Goal: Entertainment & Leisure: Consume media (video, audio)

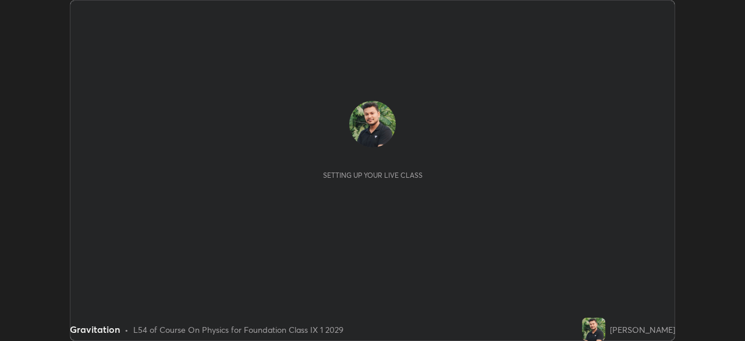
scroll to position [341, 745]
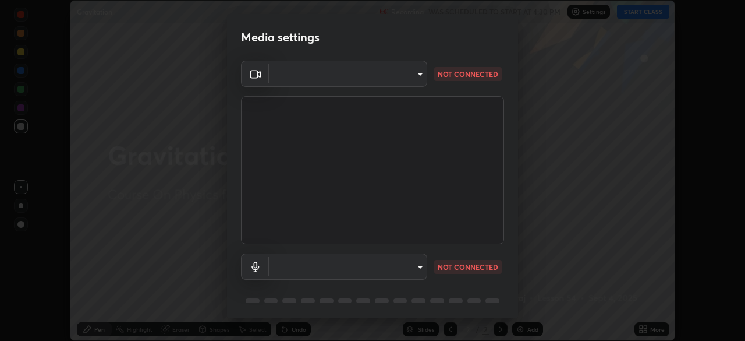
type input "6a58b21e3886260455e3a8f5b68a010b8d66c957dea9152d99a69134fe1af4a5"
type input "default"
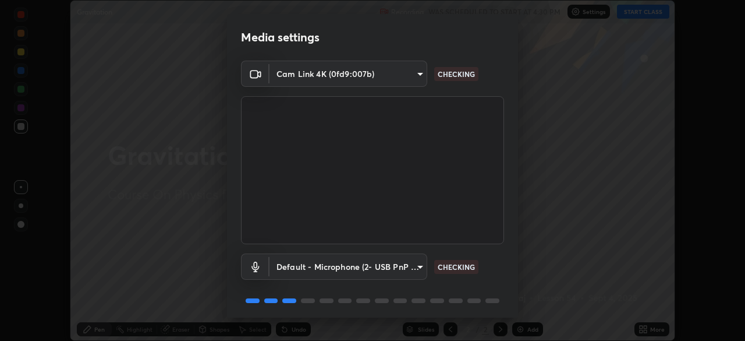
scroll to position [41, 0]
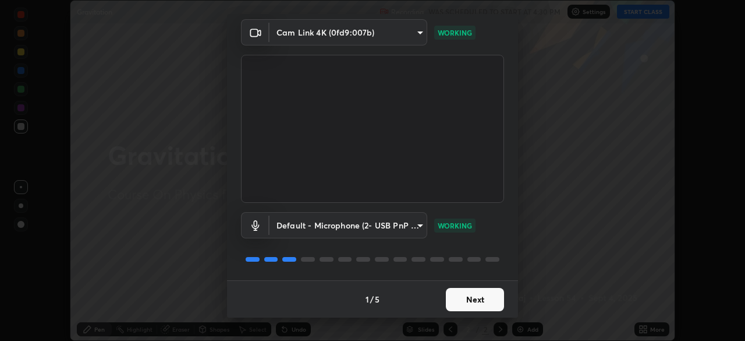
click at [472, 300] on button "Next" at bounding box center [475, 299] width 58 height 23
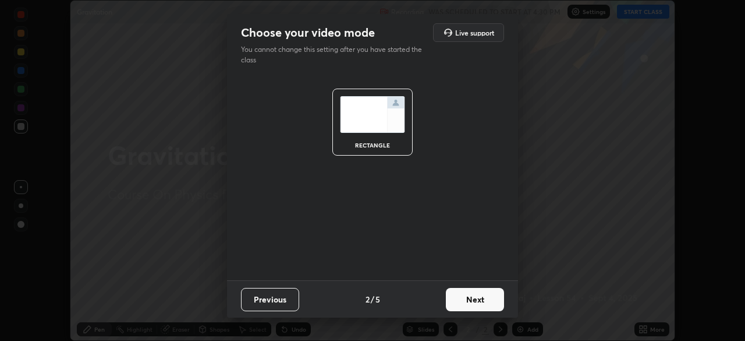
scroll to position [0, 0]
click at [470, 296] on button "Next" at bounding box center [475, 299] width 58 height 23
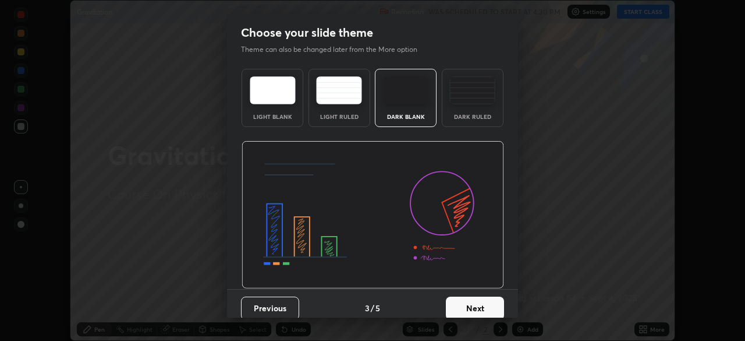
click at [472, 296] on button "Next" at bounding box center [475, 307] width 58 height 23
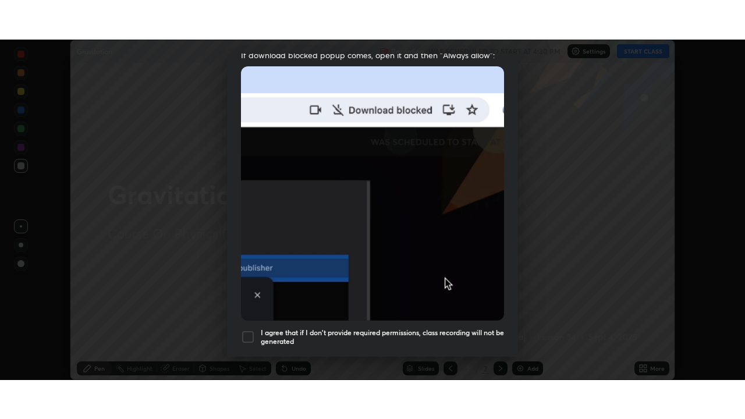
scroll to position [279, 0]
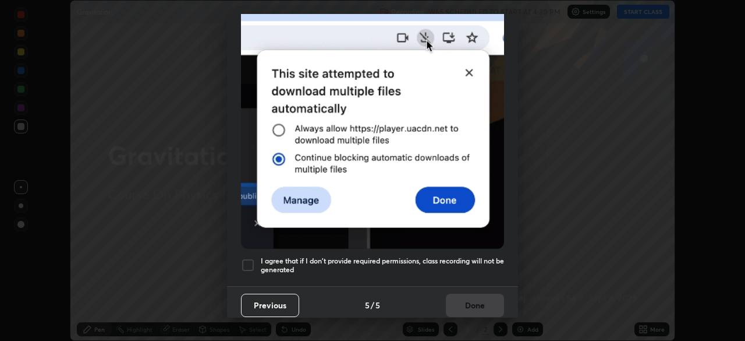
click at [259, 264] on div "I agree that if I don't provide required permissions, class recording will not …" at bounding box center [372, 265] width 263 height 14
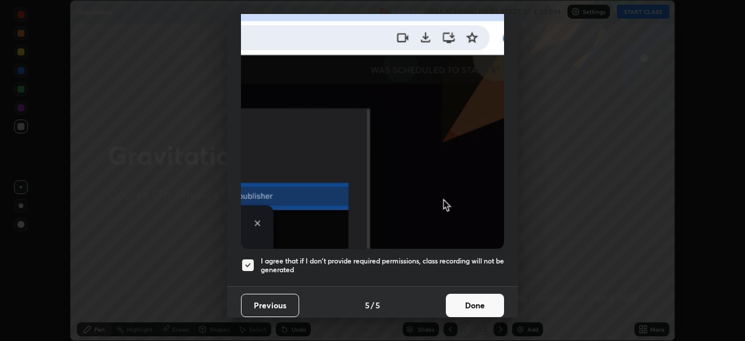
click at [470, 300] on button "Done" at bounding box center [475, 304] width 58 height 23
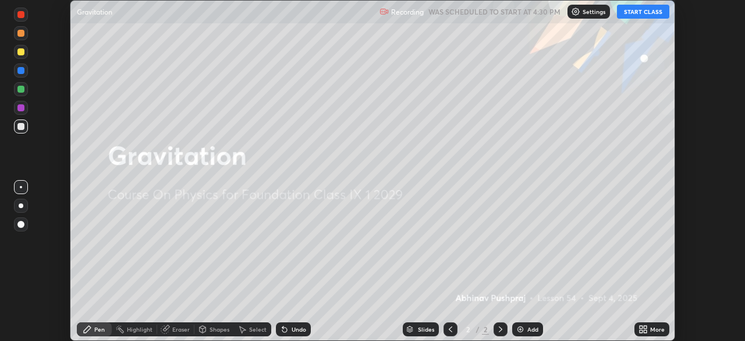
click at [641, 10] on button "START CLASS" at bounding box center [643, 12] width 52 height 14
click at [645, 327] on icon at bounding box center [645, 327] width 3 height 3
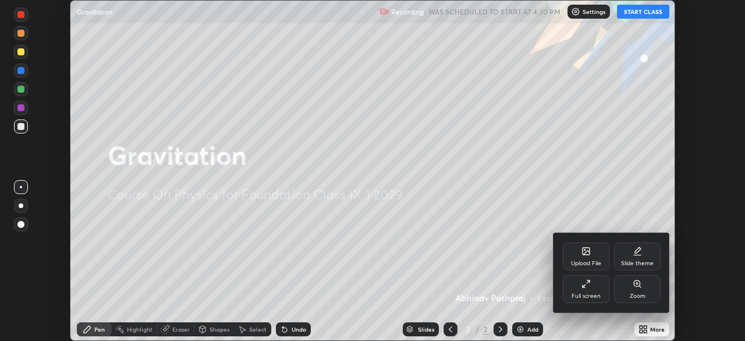
click at [592, 293] on div "Full screen" at bounding box center [586, 296] width 29 height 6
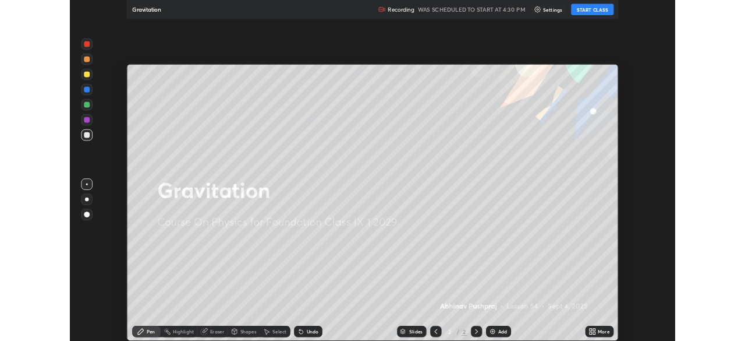
scroll to position [419, 745]
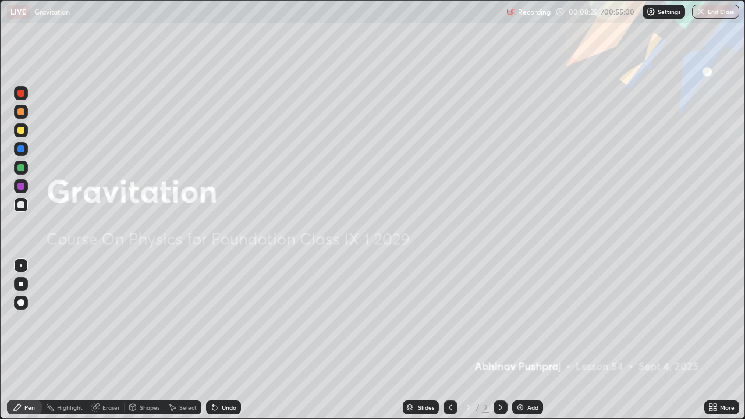
click at [523, 340] on img at bounding box center [520, 407] width 9 height 9
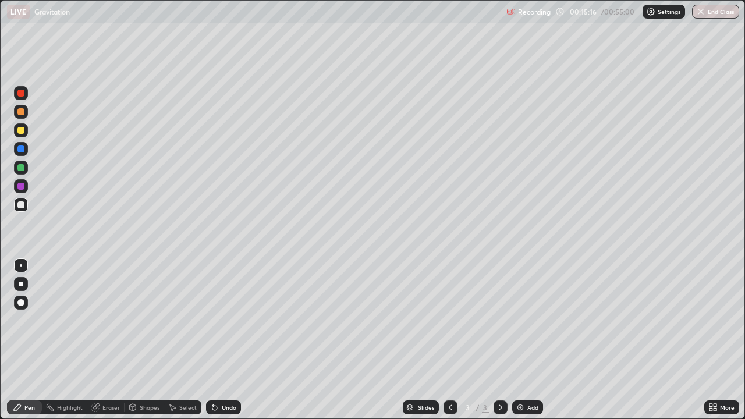
click at [528, 340] on div "Add" at bounding box center [533, 408] width 11 height 6
click at [150, 340] on div "Shapes" at bounding box center [145, 408] width 40 height 14
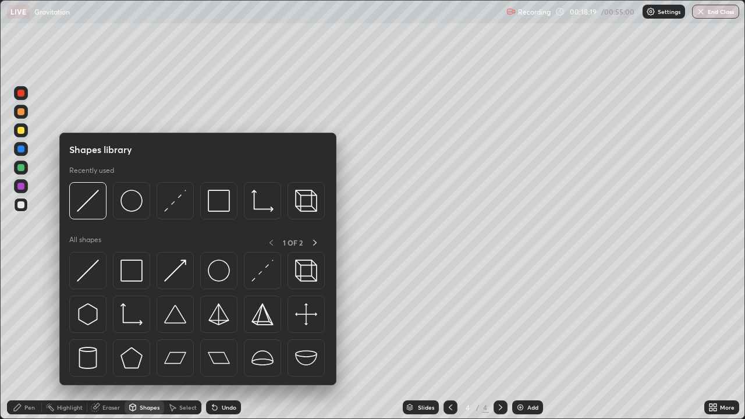
click at [130, 202] on img at bounding box center [132, 201] width 22 height 22
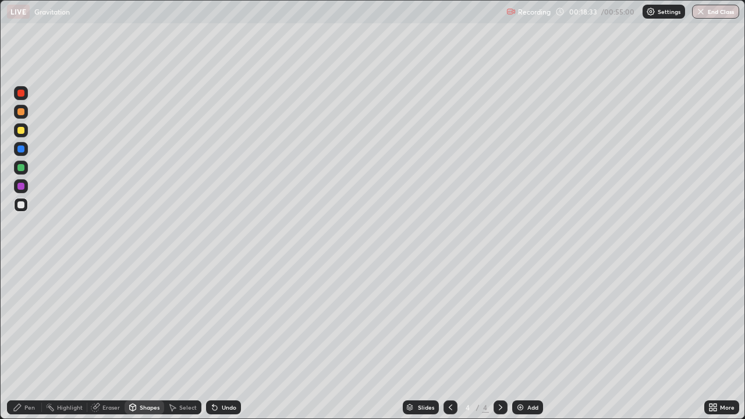
click at [25, 340] on div "Pen" at bounding box center [29, 408] width 10 height 6
click at [523, 340] on img at bounding box center [520, 407] width 9 height 9
click at [24, 131] on div at bounding box center [20, 130] width 7 height 7
click at [29, 340] on div "Pen" at bounding box center [29, 408] width 10 height 6
click at [22, 205] on div at bounding box center [20, 204] width 7 height 7
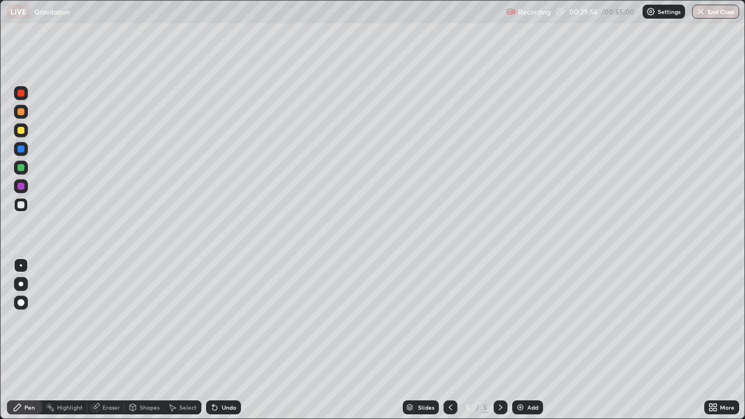
click at [525, 340] on div "Add" at bounding box center [527, 408] width 31 height 14
click at [149, 340] on div "Shapes" at bounding box center [145, 408] width 40 height 14
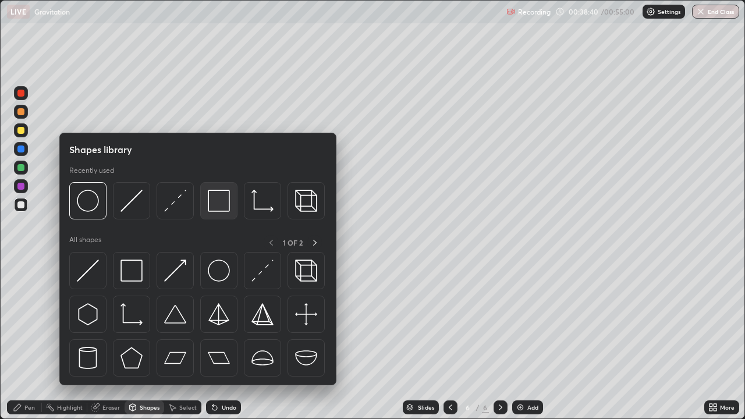
click at [222, 201] on img at bounding box center [219, 201] width 22 height 22
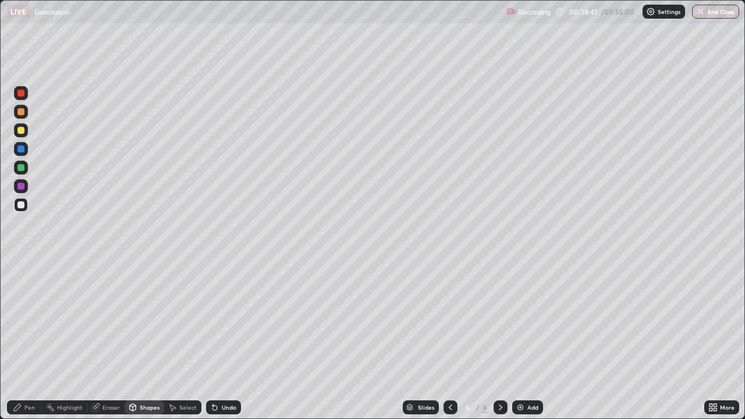
click at [151, 340] on div "Shapes" at bounding box center [145, 408] width 40 height 14
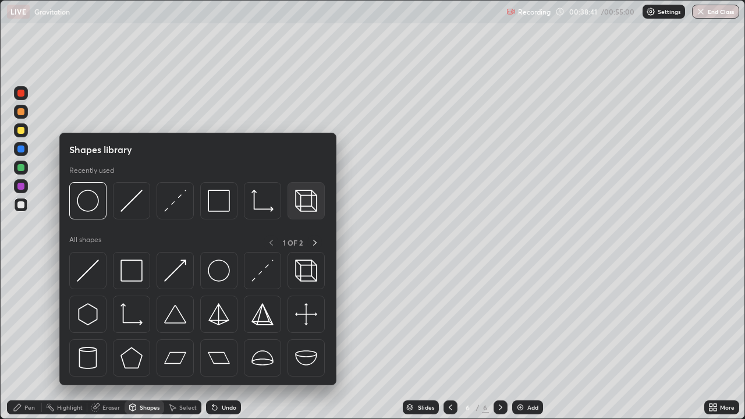
click at [304, 201] on img at bounding box center [306, 201] width 22 height 22
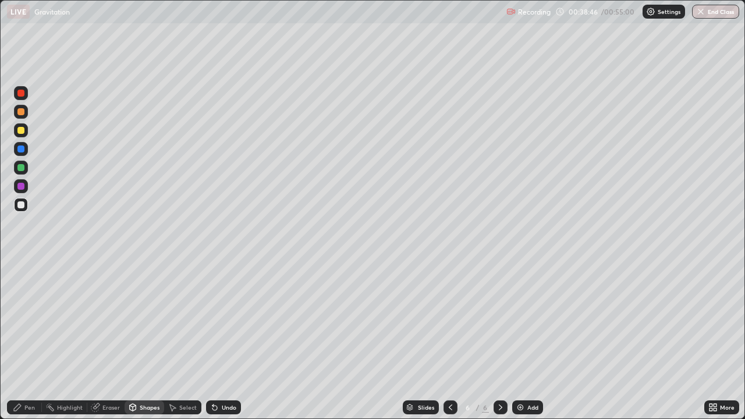
click at [35, 340] on div "Pen" at bounding box center [24, 408] width 35 height 14
click at [146, 340] on div "Shapes" at bounding box center [145, 408] width 40 height 14
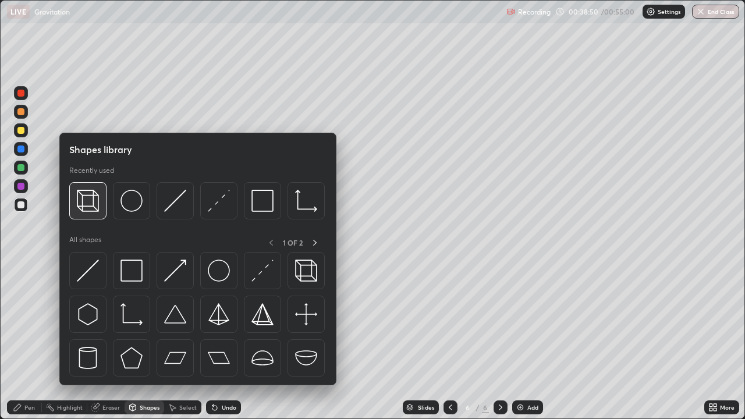
click at [91, 203] on img at bounding box center [88, 201] width 22 height 22
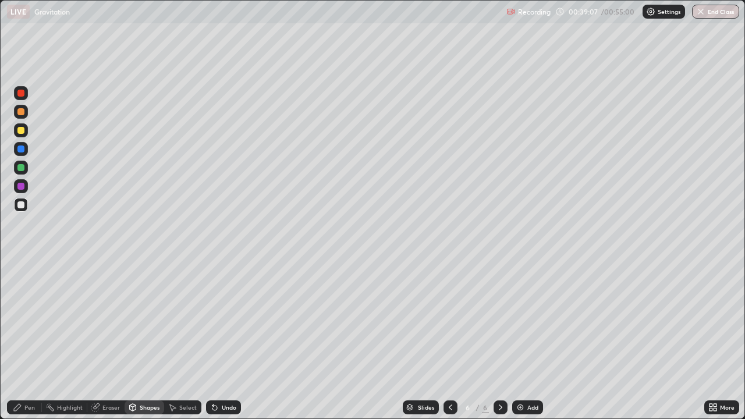
click at [22, 340] on icon at bounding box center [17, 407] width 9 height 9
click at [143, 340] on div "Shapes" at bounding box center [145, 408] width 40 height 14
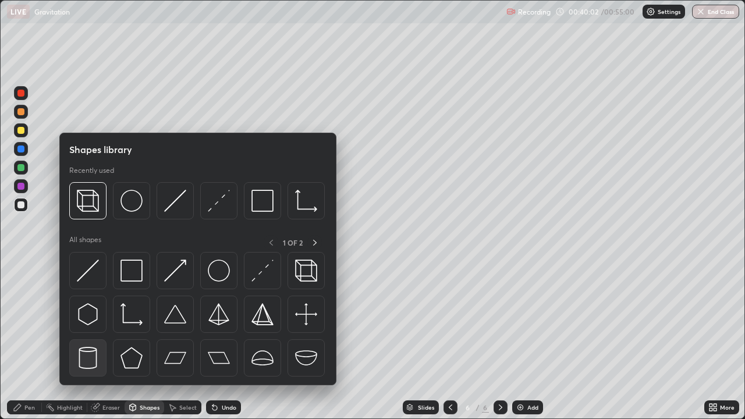
click at [91, 340] on img at bounding box center [88, 358] width 22 height 22
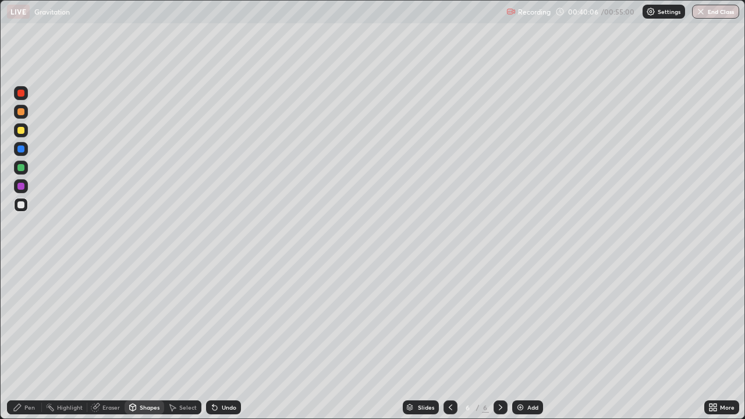
click at [148, 340] on div "Shapes" at bounding box center [150, 408] width 20 height 6
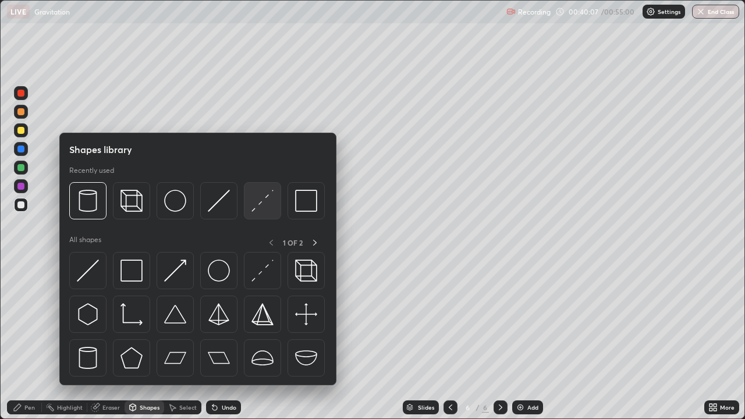
click at [265, 204] on img at bounding box center [263, 201] width 22 height 22
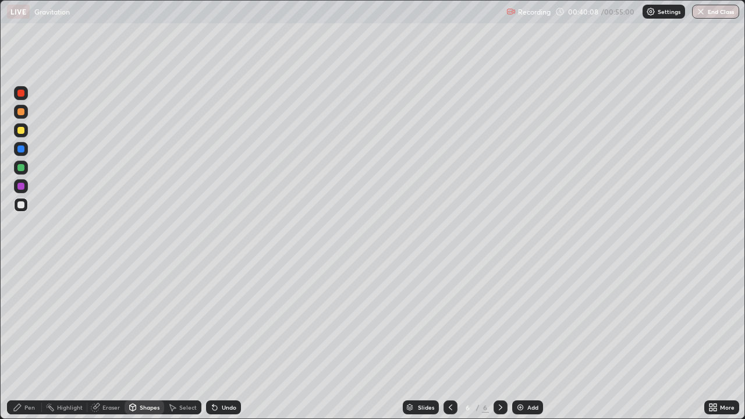
click at [20, 149] on div at bounding box center [20, 149] width 7 height 7
click at [27, 340] on div "Pen" at bounding box center [29, 408] width 10 height 6
click at [21, 203] on div at bounding box center [20, 204] width 7 height 7
click at [140, 340] on div "Shapes" at bounding box center [150, 408] width 20 height 6
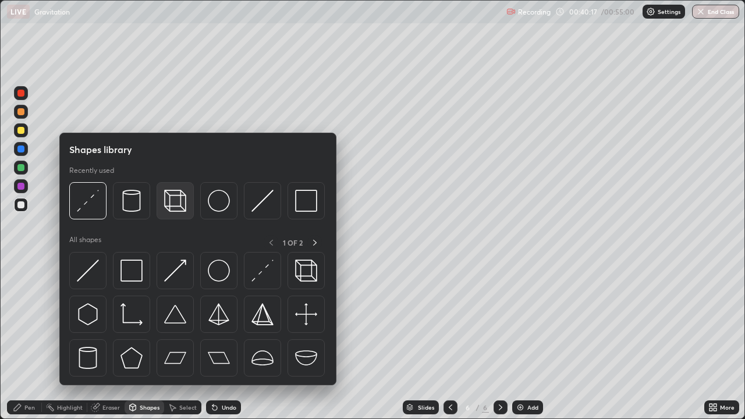
click at [174, 203] on img at bounding box center [175, 201] width 22 height 22
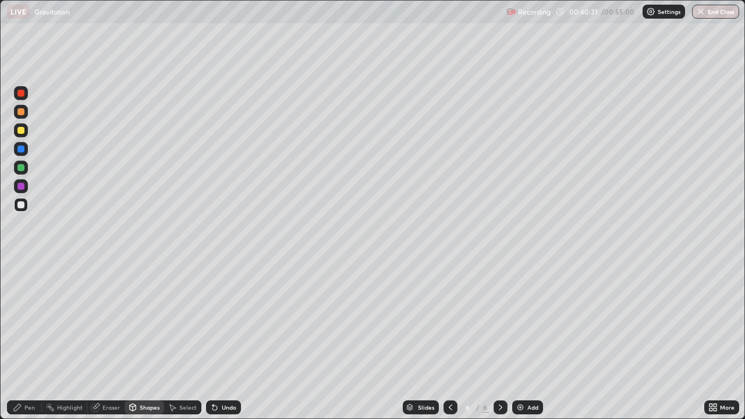
click at [21, 132] on div at bounding box center [20, 130] width 7 height 7
click at [17, 340] on icon at bounding box center [17, 407] width 9 height 9
click at [26, 340] on div "Pen" at bounding box center [24, 408] width 35 height 14
click at [19, 205] on div at bounding box center [20, 204] width 7 height 7
click at [524, 340] on div "Add" at bounding box center [527, 408] width 31 height 14
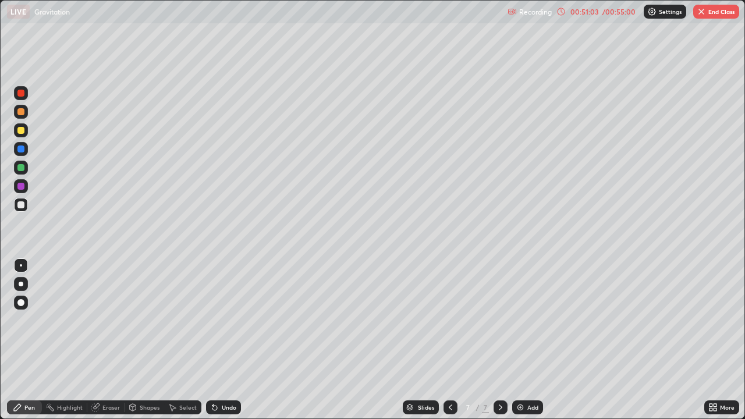
click at [712, 17] on button "End Class" at bounding box center [717, 12] width 46 height 14
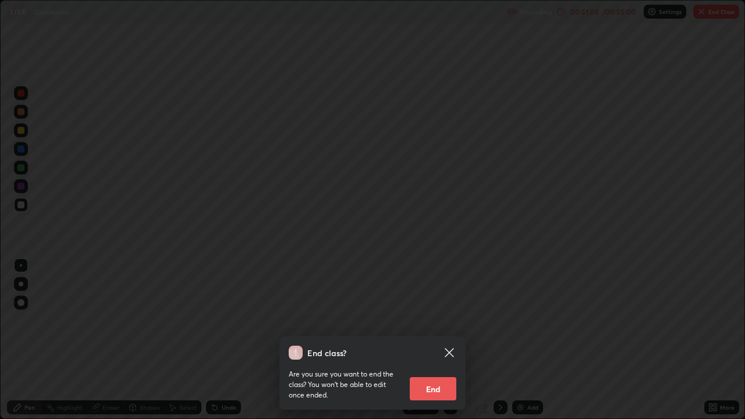
click at [427, 340] on button "End" at bounding box center [433, 388] width 47 height 23
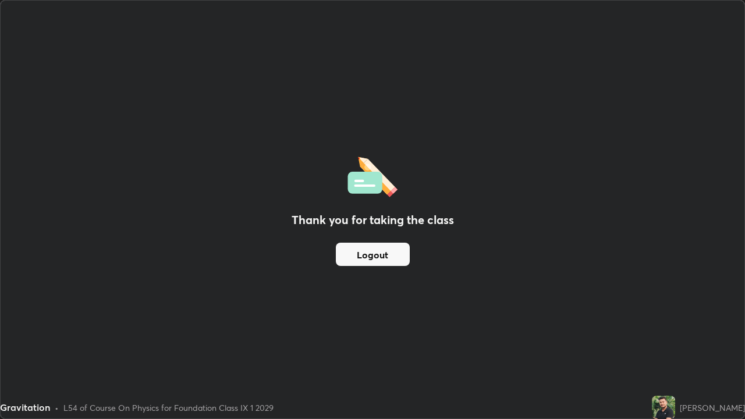
click at [373, 254] on button "Logout" at bounding box center [373, 254] width 74 height 23
click at [413, 281] on div "Thank you for taking the class Logout" at bounding box center [373, 210] width 744 height 418
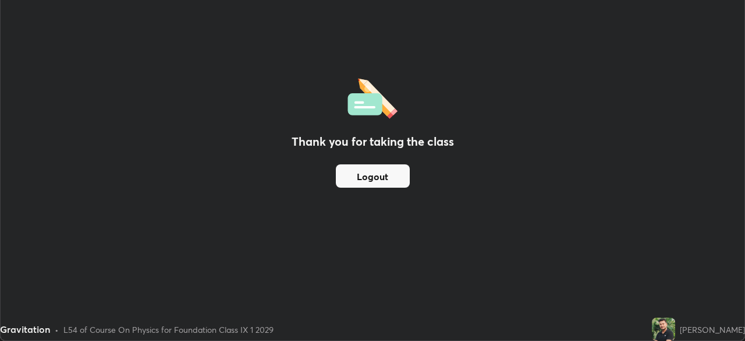
scroll to position [57888, 57484]
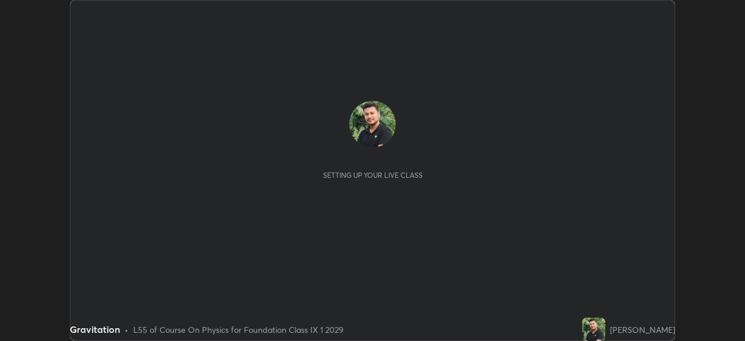
scroll to position [341, 745]
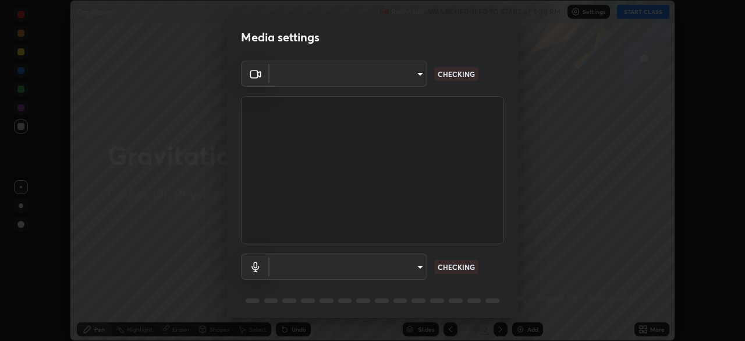
type input "6a58b21e3886260455e3a8f5b68a010b8d66c957dea9152d99a69134fe1af4a5"
type input "default"
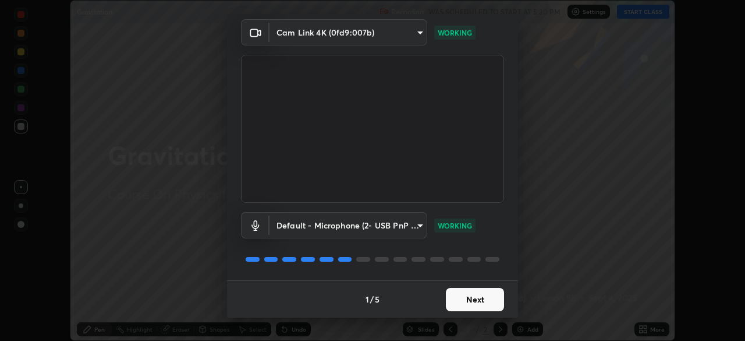
click at [477, 299] on button "Next" at bounding box center [475, 299] width 58 height 23
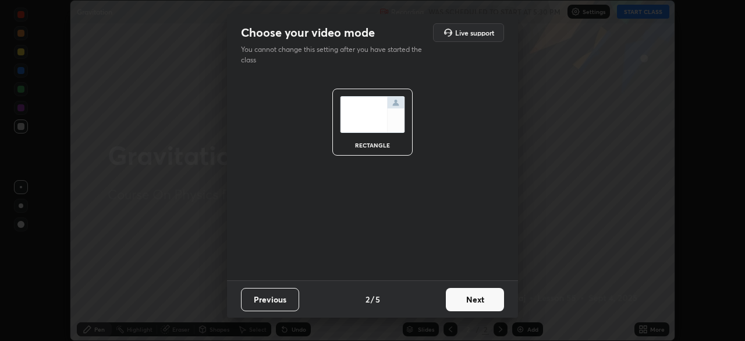
scroll to position [0, 0]
click at [476, 299] on button "Next" at bounding box center [475, 299] width 58 height 23
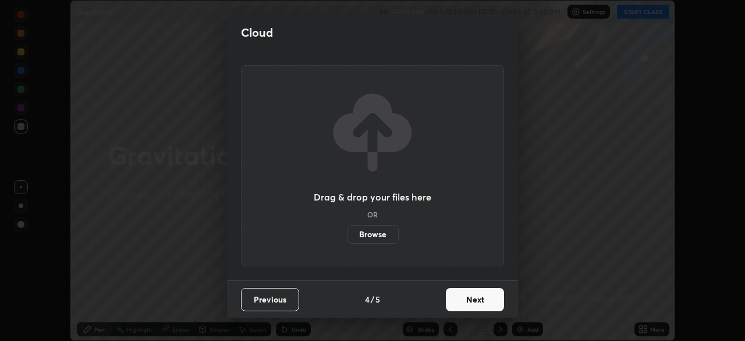
click at [475, 301] on button "Next" at bounding box center [475, 299] width 58 height 23
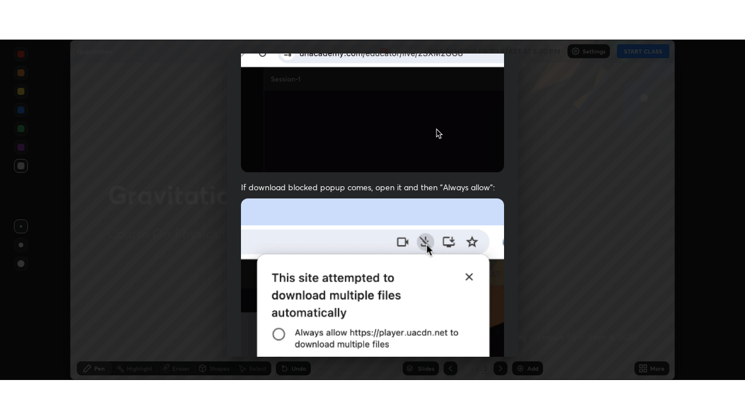
scroll to position [279, 0]
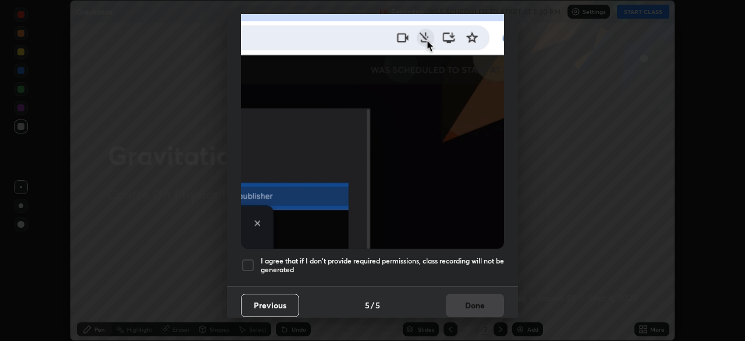
click at [254, 260] on div at bounding box center [248, 265] width 14 height 14
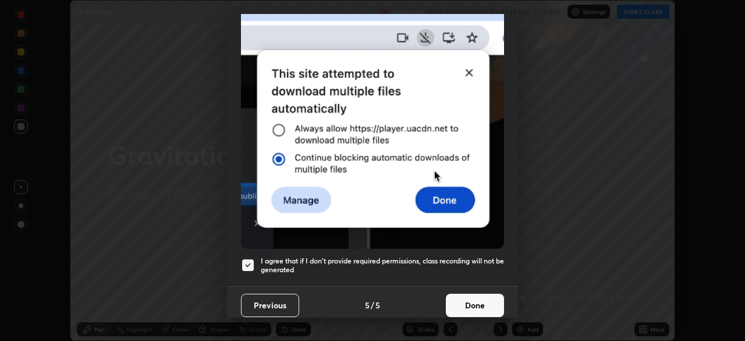
click at [484, 298] on button "Done" at bounding box center [475, 304] width 58 height 23
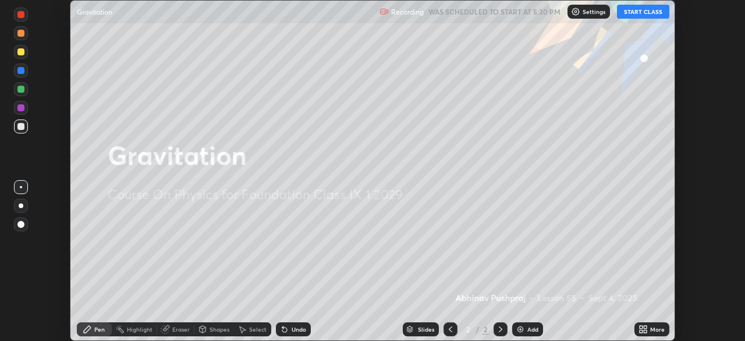
click at [648, 14] on button "START CLASS" at bounding box center [643, 12] width 52 height 14
click at [641, 327] on icon at bounding box center [641, 327] width 3 height 3
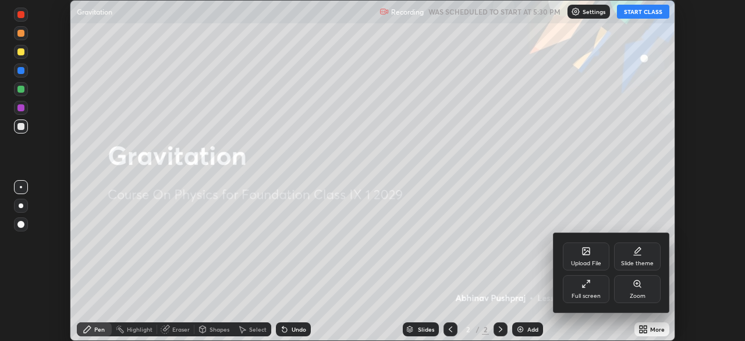
click at [597, 285] on div "Full screen" at bounding box center [586, 289] width 47 height 28
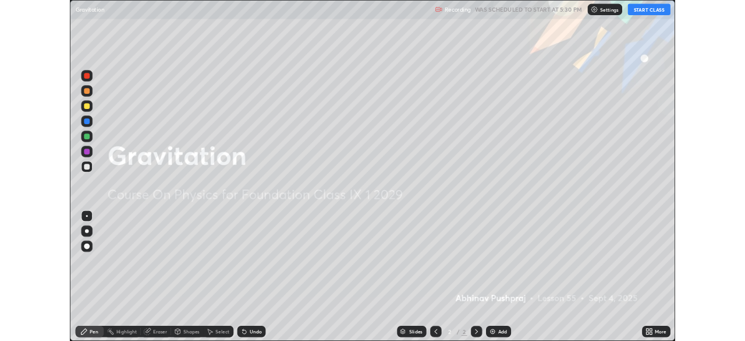
scroll to position [419, 745]
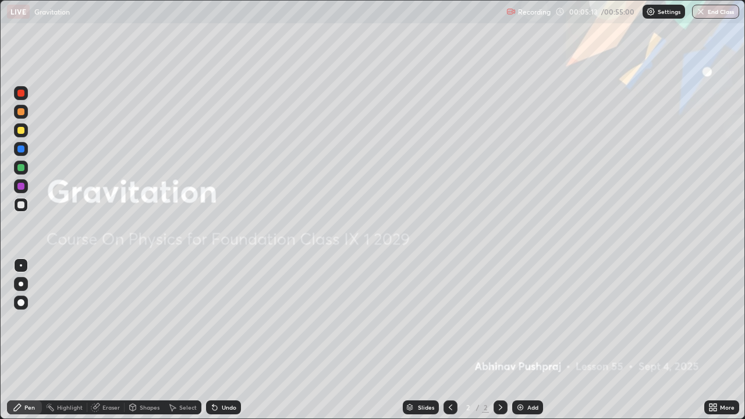
click at [150, 340] on div "Shapes" at bounding box center [150, 408] width 20 height 6
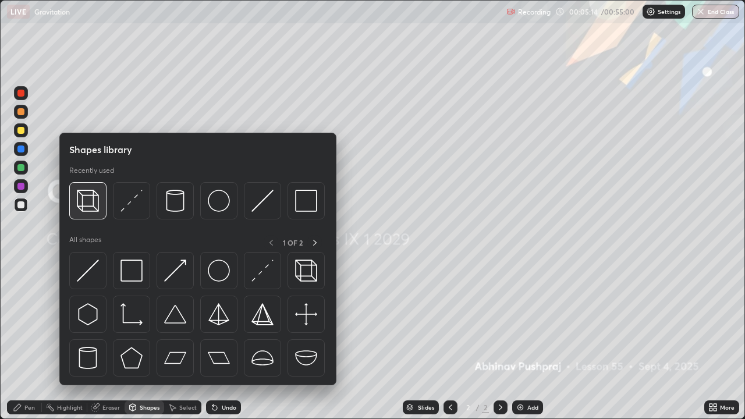
click at [88, 204] on img at bounding box center [88, 201] width 22 height 22
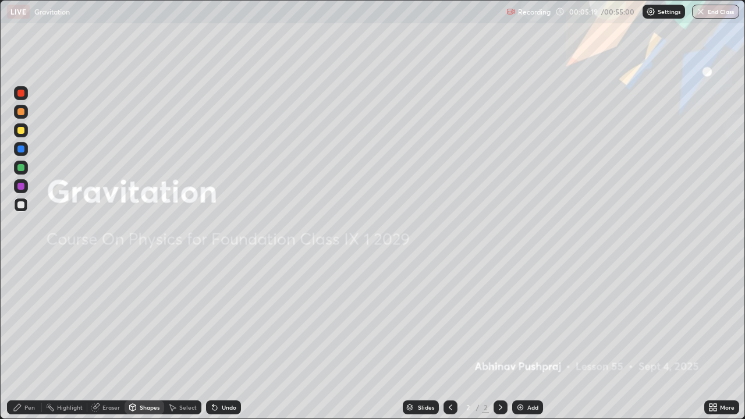
click at [27, 340] on div "Pen" at bounding box center [24, 408] width 35 height 14
click at [22, 151] on div at bounding box center [20, 149] width 7 height 7
click at [225, 340] on div "Undo" at bounding box center [223, 408] width 35 height 14
click at [144, 340] on div "Shapes" at bounding box center [145, 408] width 40 height 14
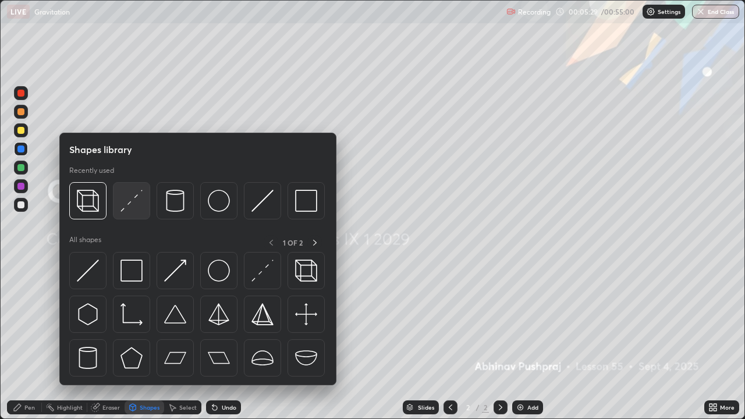
click at [126, 207] on img at bounding box center [132, 201] width 22 height 22
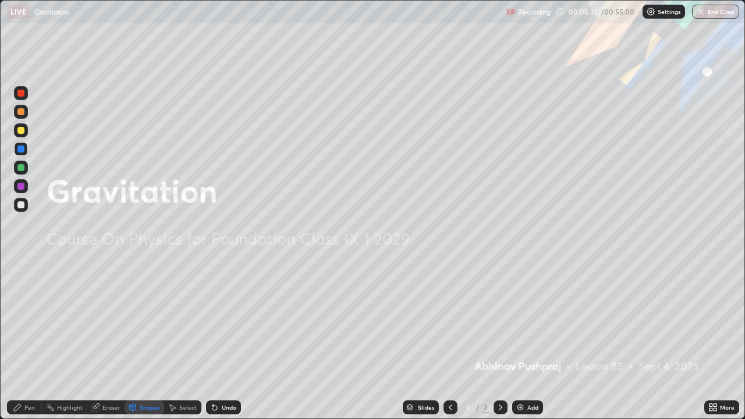
click at [21, 150] on div at bounding box center [20, 149] width 7 height 7
click at [24, 340] on div "Pen" at bounding box center [24, 408] width 35 height 14
click at [21, 204] on div at bounding box center [20, 204] width 7 height 7
click at [20, 340] on icon at bounding box center [17, 407] width 9 height 9
click at [186, 340] on div "Select" at bounding box center [182, 408] width 37 height 14
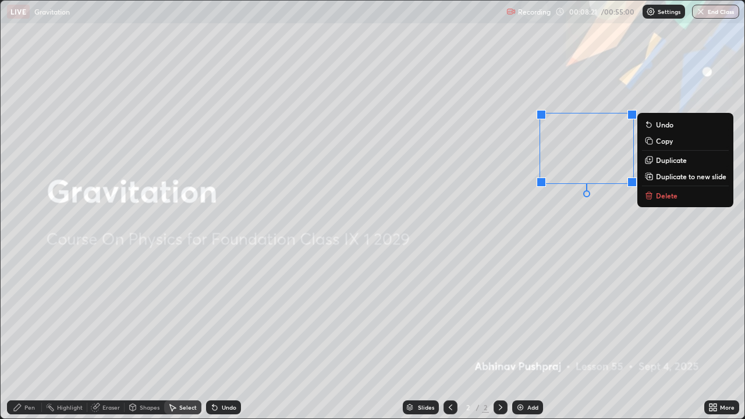
click at [660, 196] on p "Delete" at bounding box center [667, 195] width 22 height 9
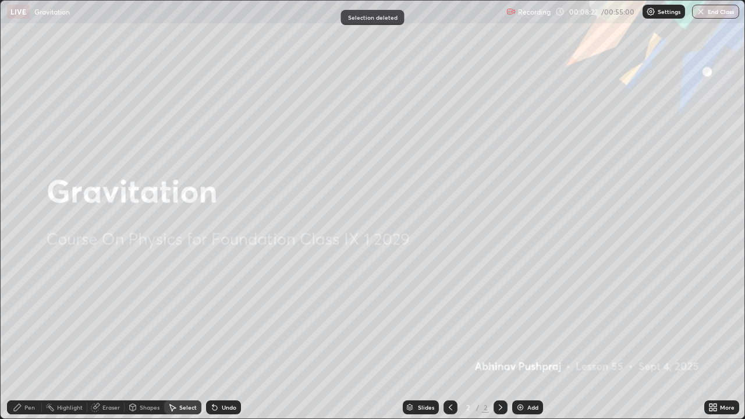
click at [25, 340] on div "Pen" at bounding box center [29, 408] width 10 height 6
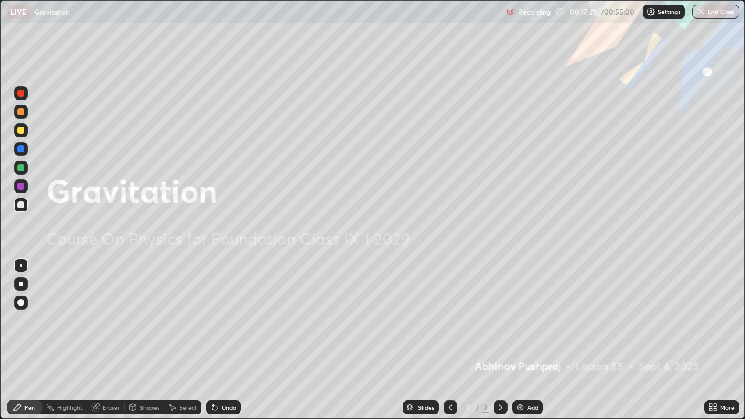
click at [520, 340] on img at bounding box center [520, 407] width 9 height 9
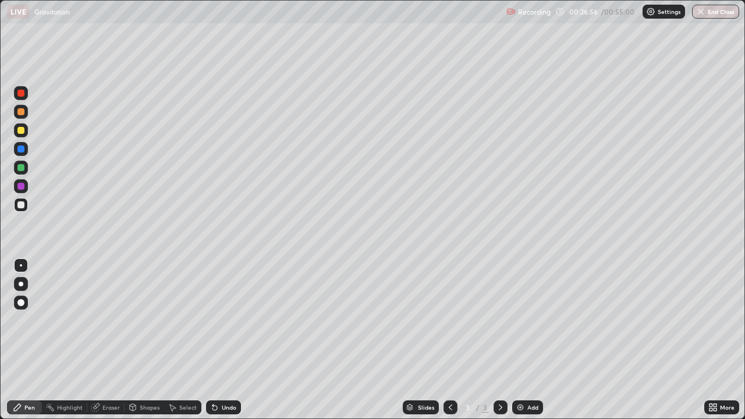
click at [25, 129] on div at bounding box center [21, 130] width 14 height 14
click at [22, 207] on div at bounding box center [20, 204] width 7 height 7
click at [30, 340] on div "Pen" at bounding box center [29, 408] width 10 height 6
click at [144, 340] on div "Shapes" at bounding box center [145, 408] width 40 height 14
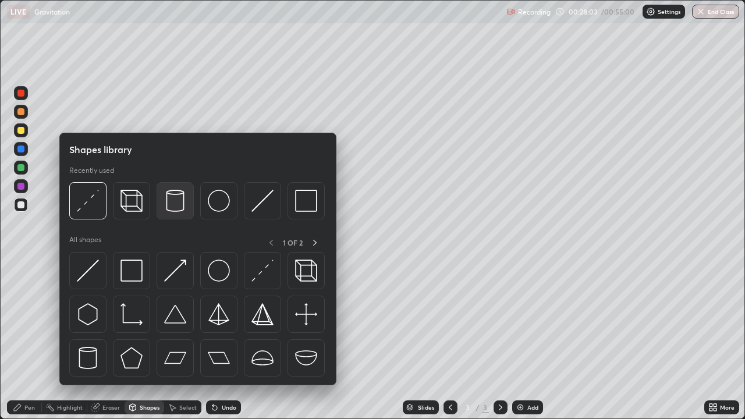
click at [170, 205] on img at bounding box center [175, 201] width 22 height 22
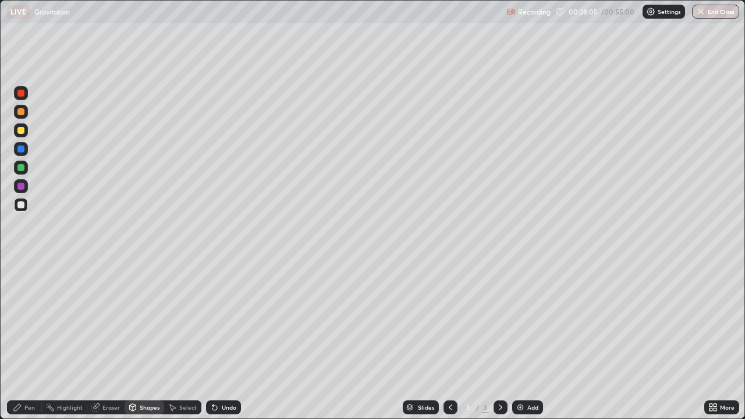
click at [25, 208] on div at bounding box center [21, 205] width 14 height 14
click at [228, 340] on div "Undo" at bounding box center [229, 408] width 15 height 6
click at [27, 340] on div "Pen" at bounding box center [29, 408] width 10 height 6
click at [20, 152] on div at bounding box center [20, 149] width 7 height 7
click at [147, 340] on div "Shapes" at bounding box center [150, 408] width 20 height 6
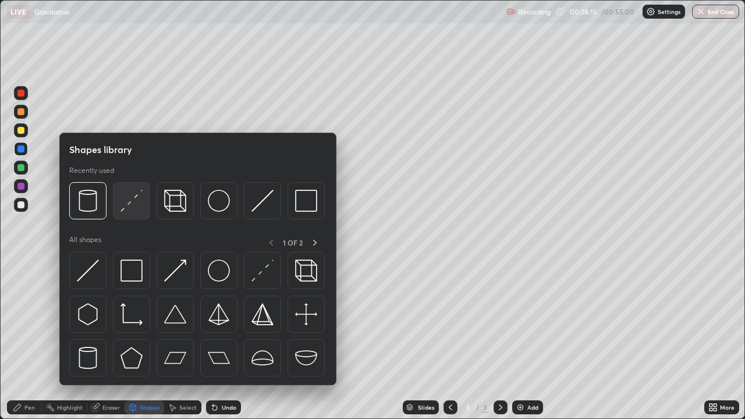
click at [130, 206] on img at bounding box center [132, 201] width 22 height 22
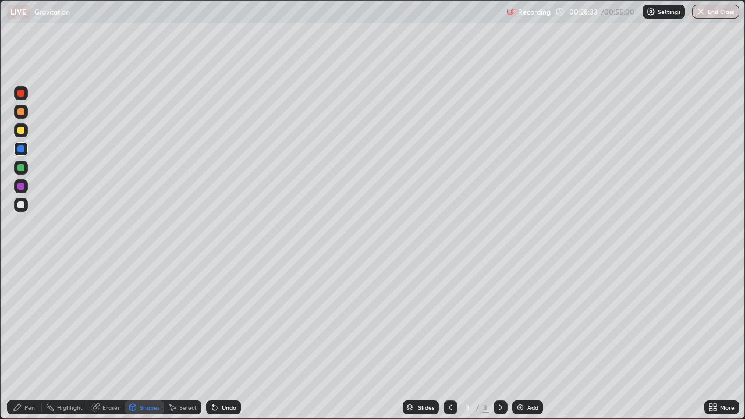
click at [20, 340] on div "Pen" at bounding box center [24, 408] width 35 height 14
click at [20, 205] on div at bounding box center [20, 204] width 7 height 7
click at [112, 340] on div "Eraser" at bounding box center [110, 408] width 17 height 6
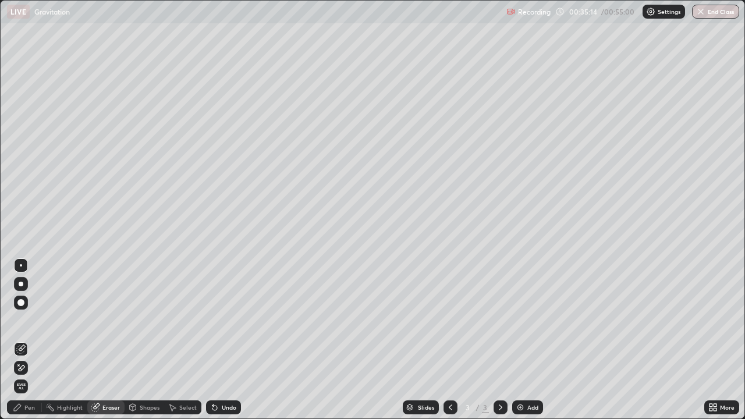
click at [26, 340] on div "Pen" at bounding box center [29, 408] width 10 height 6
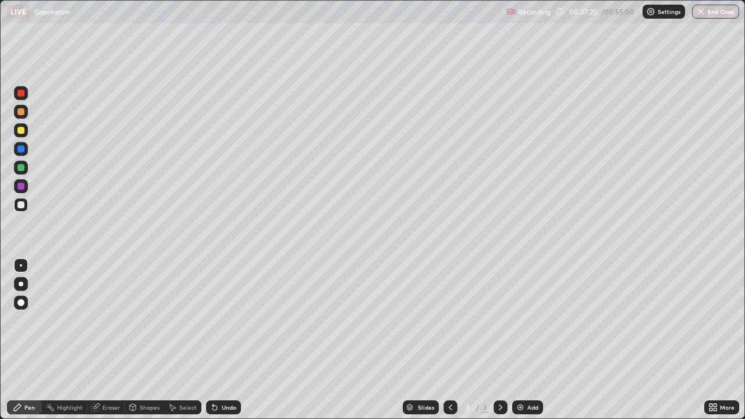
click at [23, 129] on div at bounding box center [20, 130] width 7 height 7
click at [529, 340] on div "Add" at bounding box center [533, 408] width 11 height 6
click at [154, 340] on div "Shapes" at bounding box center [150, 408] width 20 height 6
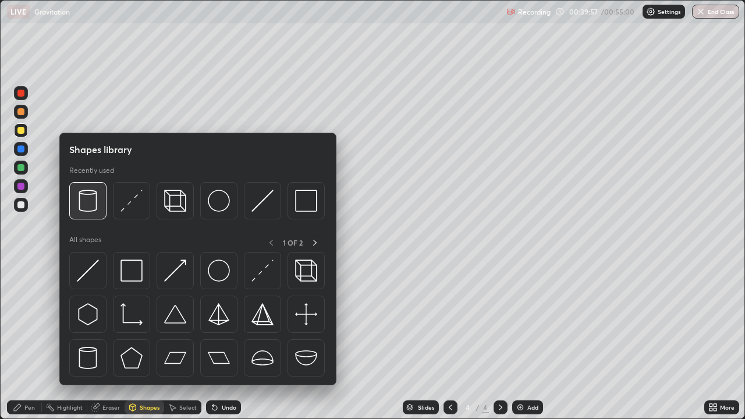
click at [91, 202] on img at bounding box center [88, 201] width 22 height 22
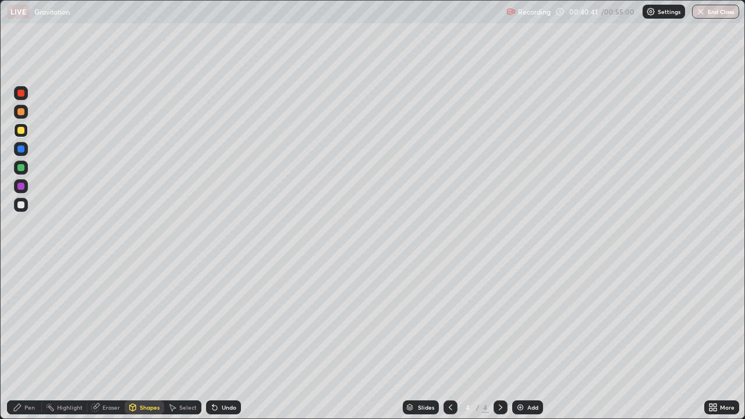
click at [22, 340] on div "Pen" at bounding box center [24, 408] width 35 height 14
click at [21, 202] on div at bounding box center [20, 204] width 7 height 7
click at [216, 340] on div "Undo" at bounding box center [223, 408] width 35 height 14
click at [23, 149] on div at bounding box center [20, 149] width 7 height 7
click at [20, 169] on div at bounding box center [20, 167] width 7 height 7
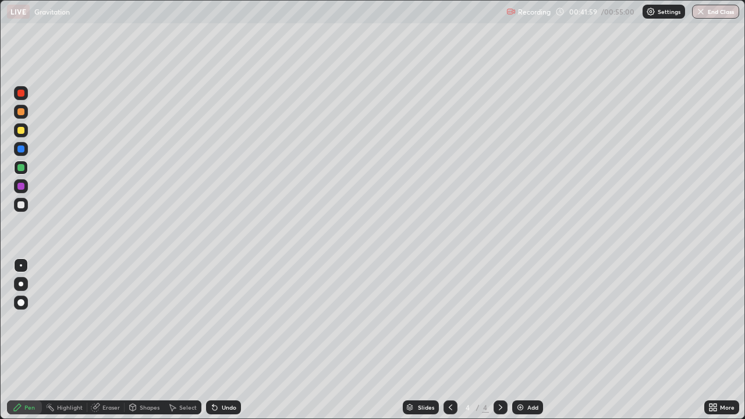
click at [23, 340] on div "Pen" at bounding box center [24, 408] width 35 height 14
click at [22, 206] on div at bounding box center [20, 204] width 7 height 7
click at [107, 340] on div "Eraser" at bounding box center [110, 408] width 17 height 6
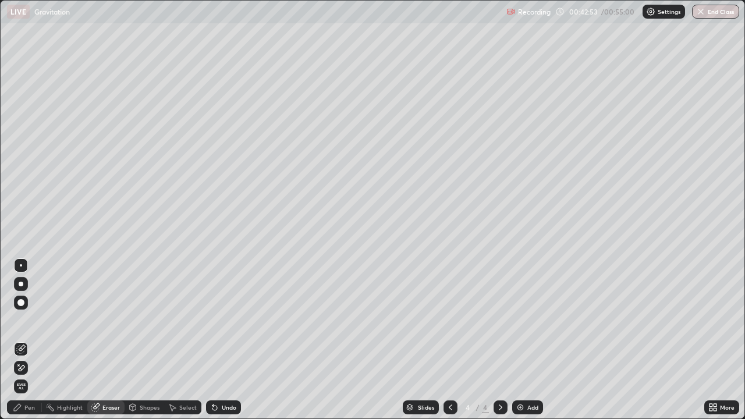
click at [22, 340] on icon at bounding box center [17, 407] width 9 height 9
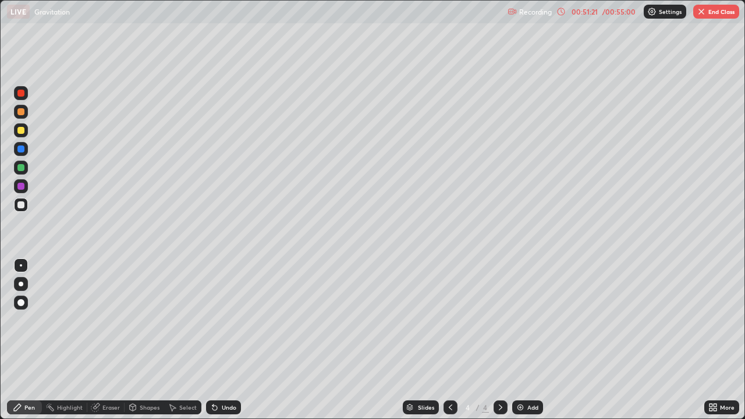
click at [703, 17] on button "End Class" at bounding box center [717, 12] width 46 height 14
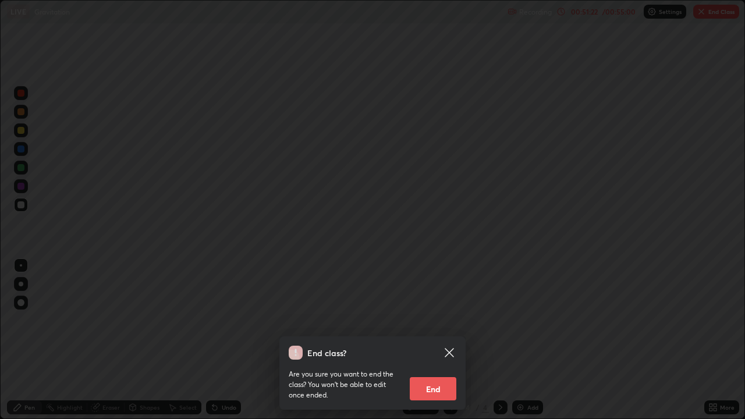
click at [441, 340] on button "End" at bounding box center [433, 388] width 47 height 23
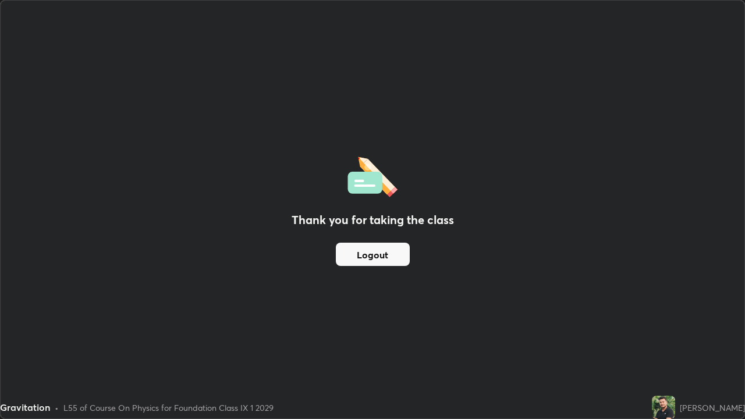
click at [459, 245] on div "Thank you for taking the class Logout" at bounding box center [373, 210] width 744 height 418
click at [394, 257] on button "Logout" at bounding box center [373, 254] width 74 height 23
click at [461, 254] on div "Thank you for taking the class Logout" at bounding box center [373, 210] width 744 height 418
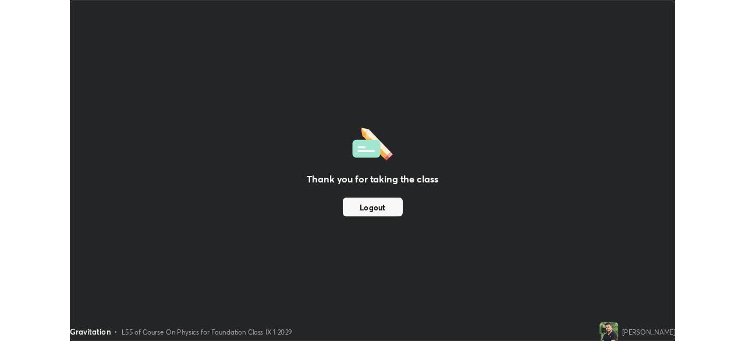
scroll to position [57888, 57484]
